Goal: Task Accomplishment & Management: Use online tool/utility

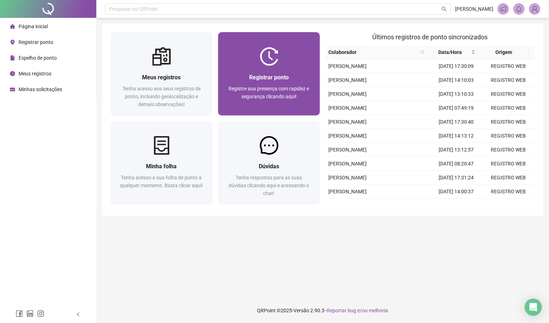
click at [273, 75] on span "Registrar ponto" at bounding box center [269, 77] width 40 height 7
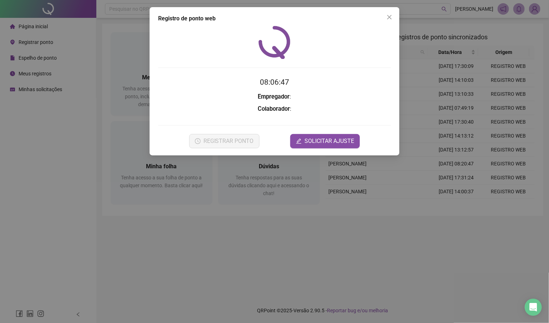
click at [278, 124] on form "08:06:47 Empregador : Colaborador : REGISTRAR PONTO SOLICITAR AJUSTE" at bounding box center [274, 111] width 233 height 71
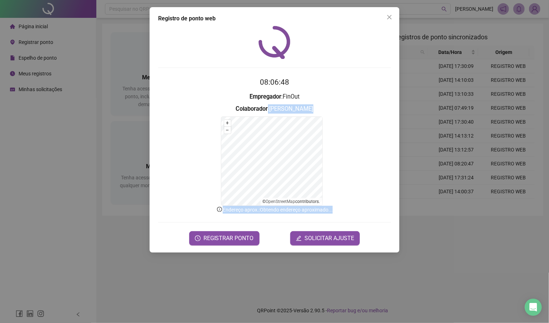
click at [274, 114] on form "08:06:48 Empregador : [PERSON_NAME] : [PERSON_NAME] + – ⇧ › © OpenStreetMap con…" at bounding box center [274, 160] width 233 height 168
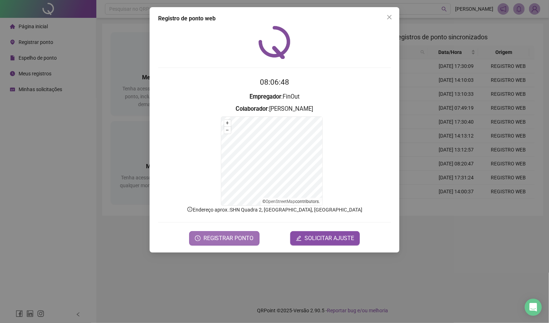
click at [220, 234] on span "REGISTRAR PONTO" at bounding box center [228, 238] width 50 height 9
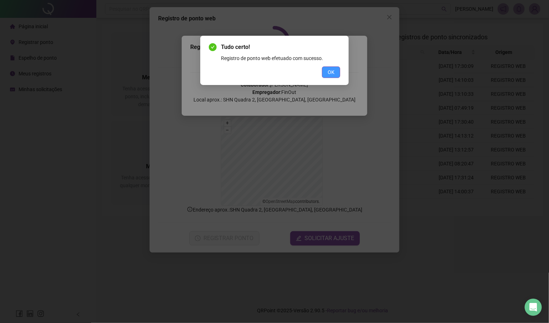
click at [327, 74] on button "OK" at bounding box center [331, 71] width 18 height 11
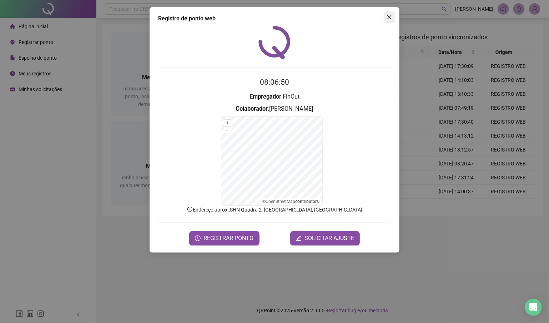
click at [389, 18] on icon "close" at bounding box center [389, 17] width 4 height 4
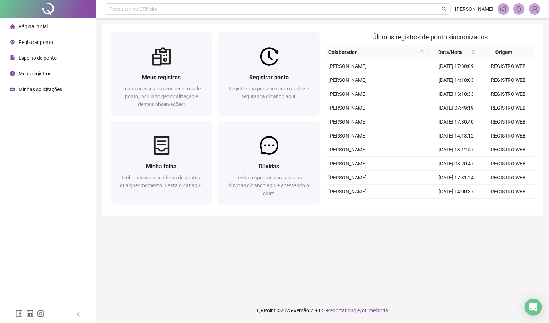
click at [533, 8] on img at bounding box center [534, 9] width 11 height 11
click at [474, 234] on main "Meus registros Tenha acesso aos seus registros de ponto, incluindo geolocalizaç…" at bounding box center [322, 158] width 441 height 268
click at [31, 26] on span "Página inicial" at bounding box center [33, 27] width 29 height 6
click at [531, 9] on img at bounding box center [534, 9] width 11 height 11
click at [507, 34] on link "Meus dados" at bounding box center [497, 35] width 33 height 6
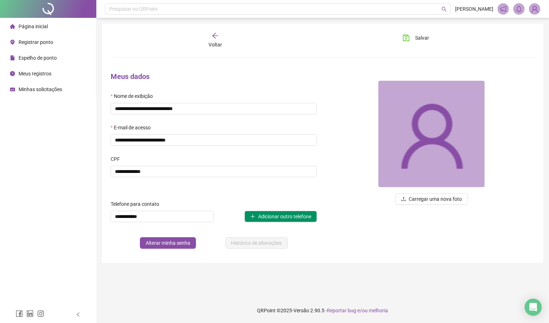
drag, startPoint x: 548, startPoint y: 78, endPoint x: 544, endPoint y: 87, distance: 9.6
click at [548, 81] on div "**********" at bounding box center [322, 161] width 452 height 323
click at [37, 74] on span "Meus registros" at bounding box center [35, 74] width 33 height 6
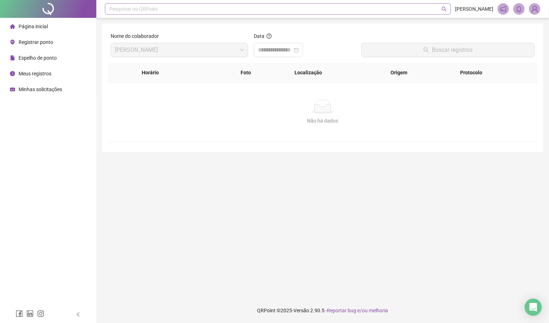
click at [366, 14] on div "Pesquisar no QRPoint" at bounding box center [278, 8] width 346 height 11
type input "*"
type input "******"
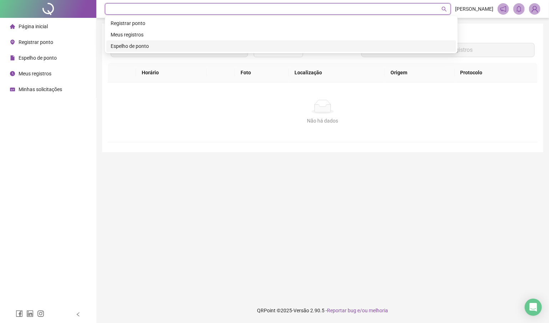
click at [458, 122] on div "Não há dados" at bounding box center [322, 121] width 412 height 8
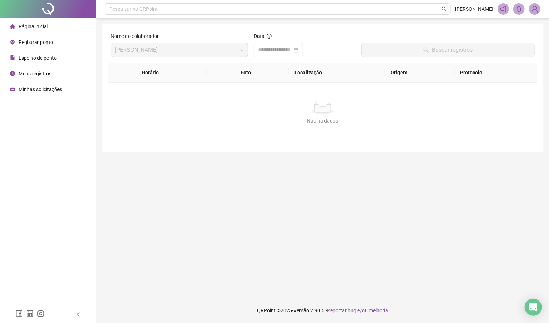
click at [540, 11] on span at bounding box center [534, 8] width 11 height 11
click at [537, 9] on img at bounding box center [534, 9] width 11 height 11
click at [504, 71] on link "Calculadora de horas" at bounding box center [507, 71] width 53 height 6
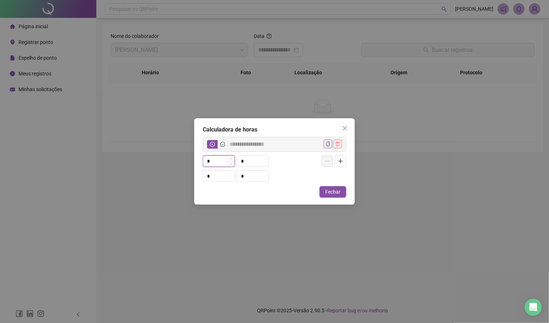
click at [224, 158] on input "*" at bounding box center [218, 161] width 31 height 11
drag, startPoint x: 215, startPoint y: 160, endPoint x: 196, endPoint y: 160, distance: 19.6
click at [196, 160] on div "Calculadora de horas ***** * * * * Fechar" at bounding box center [274, 161] width 161 height 86
type input "*****"
type input "**"
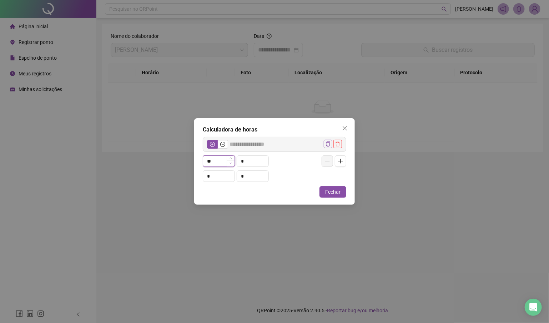
type input "*****"
type input "*"
click at [224, 145] on icon "minus-circle" at bounding box center [222, 144] width 5 height 5
click at [208, 144] on label at bounding box center [212, 144] width 11 height 9
click at [347, 127] on icon "close" at bounding box center [345, 128] width 6 height 6
